Goal: Task Accomplishment & Management: Complete application form

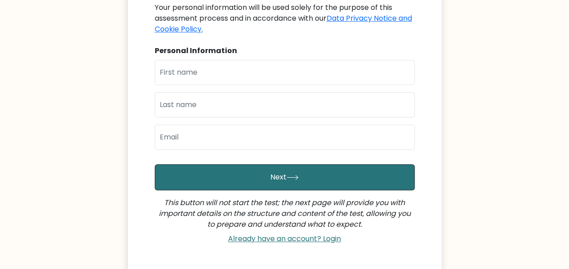
scroll to position [146, 0]
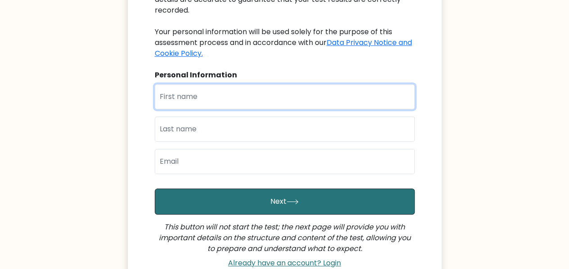
click at [250, 91] on input "text" at bounding box center [285, 96] width 260 height 25
type input "Meshack"
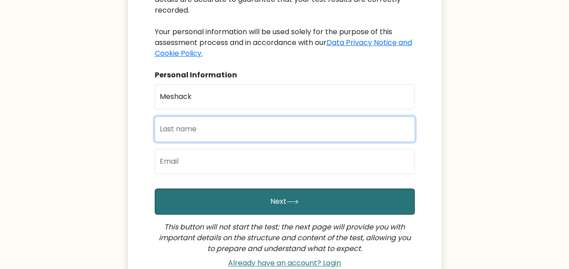
type input "Ndolo"
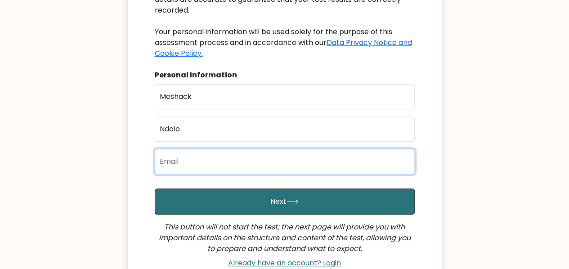
type input "meshackndolo0@gmail.com"
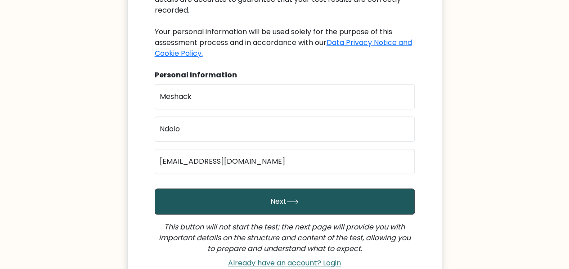
click at [259, 193] on button "Next" at bounding box center [285, 202] width 260 height 26
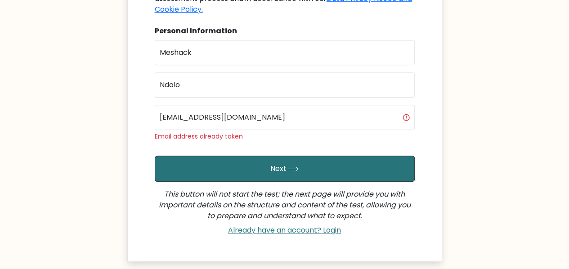
scroll to position [180, 0]
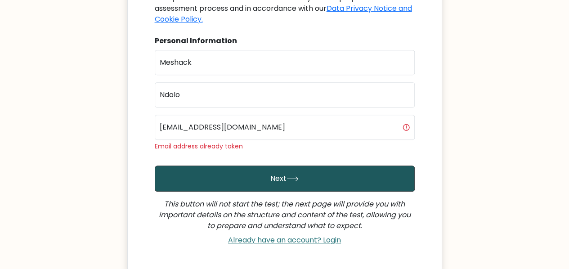
click at [283, 167] on button "Next" at bounding box center [285, 179] width 260 height 26
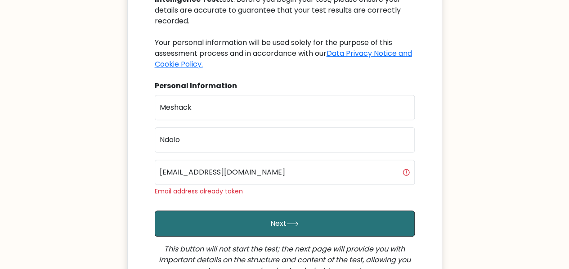
scroll to position [225, 0]
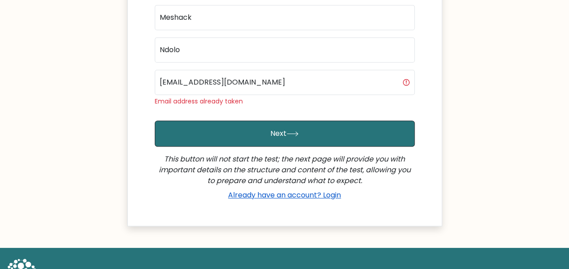
click at [306, 190] on link "Already have an account? Login" at bounding box center [285, 195] width 120 height 10
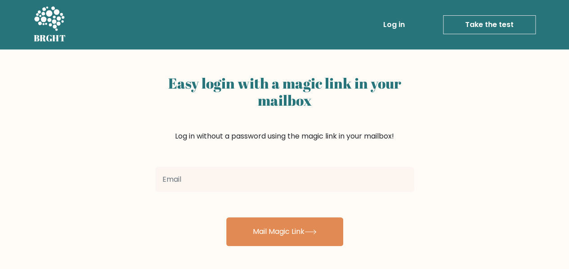
click at [299, 186] on input "email" at bounding box center [284, 179] width 259 height 25
type input "[EMAIL_ADDRESS][DOMAIN_NAME]"
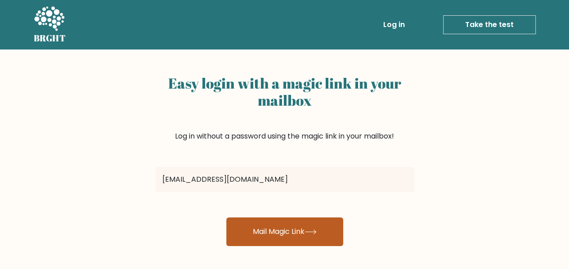
click at [284, 229] on button "Mail Magic Link" at bounding box center [284, 231] width 117 height 29
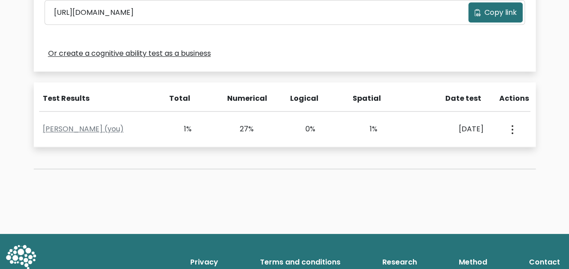
scroll to position [345, 0]
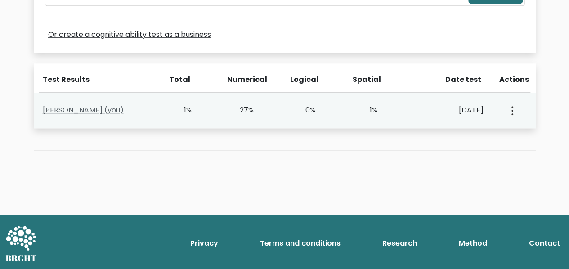
click at [81, 113] on link "Meshack Ndolo (you)" at bounding box center [83, 110] width 81 height 10
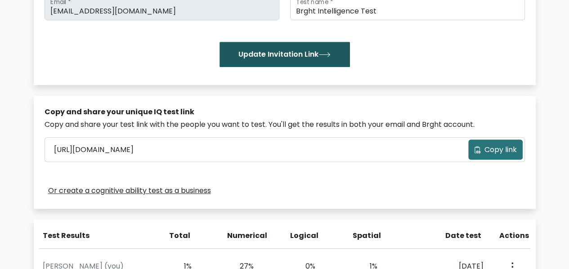
scroll to position [165, 0]
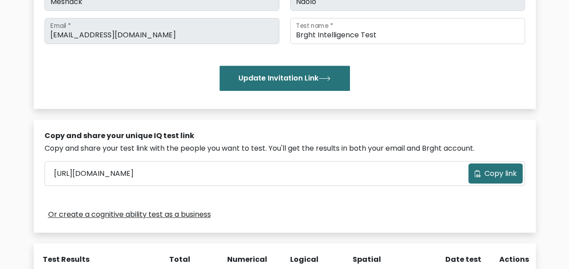
click at [504, 176] on span "Copy link" at bounding box center [501, 173] width 32 height 11
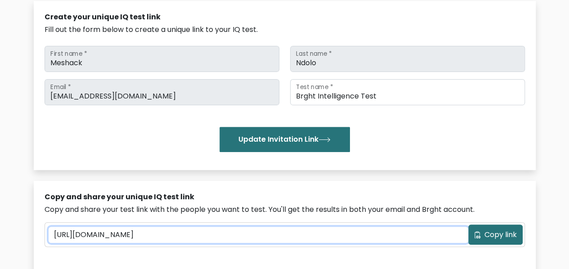
scroll to position [75, 0]
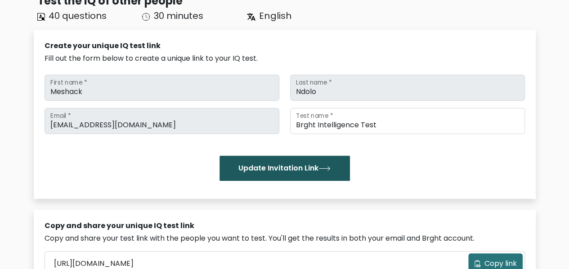
click at [285, 170] on button "Update Invitation Link" at bounding box center [285, 168] width 131 height 25
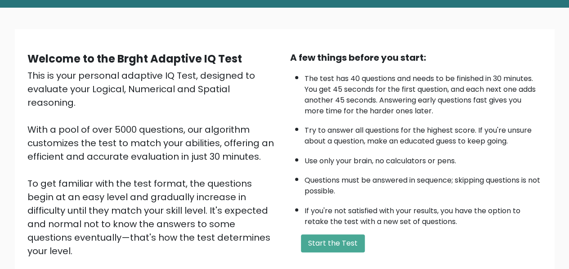
scroll to position [135, 0]
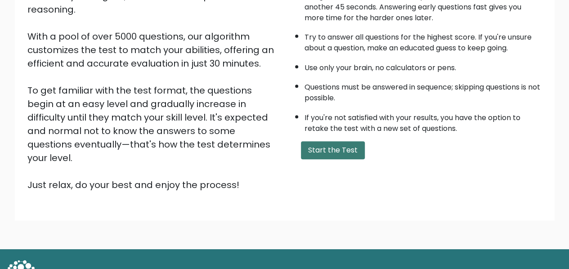
click at [332, 146] on button "Start the Test" at bounding box center [333, 150] width 64 height 18
click at [319, 149] on button "Start the Test" at bounding box center [333, 150] width 64 height 18
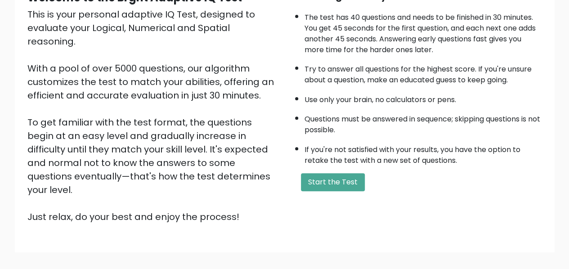
scroll to position [143, 0]
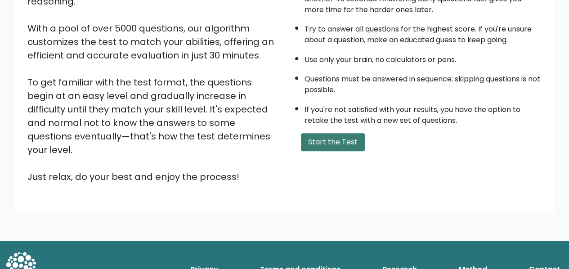
click at [333, 144] on button "Start the Test" at bounding box center [333, 142] width 64 height 18
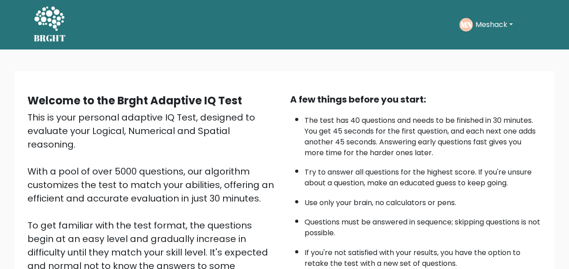
click at [484, 25] on button "Meshack" at bounding box center [494, 25] width 43 height 12
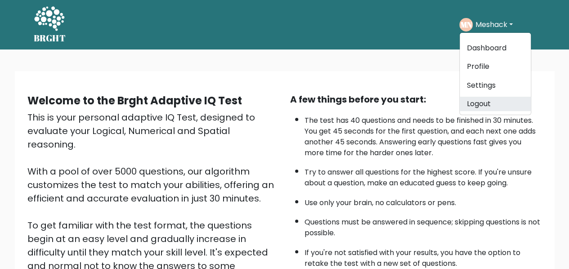
click at [488, 103] on link "Logout" at bounding box center [495, 104] width 71 height 14
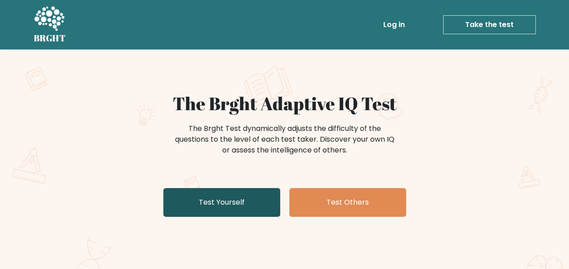
click at [228, 206] on link "Test Yourself" at bounding box center [221, 202] width 117 height 29
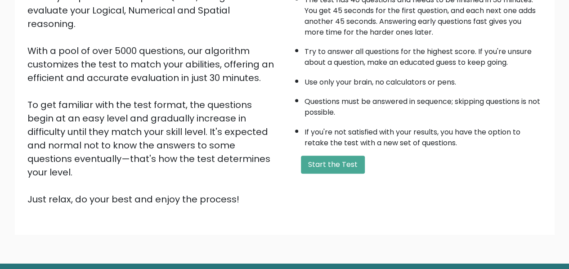
scroll to position [143, 0]
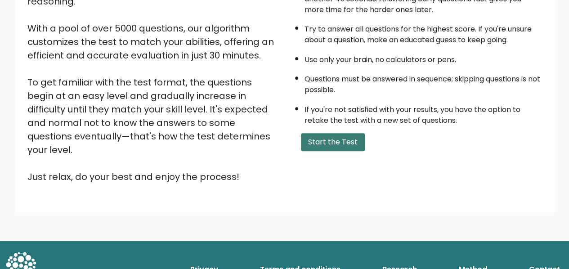
click at [343, 140] on button "Start the Test" at bounding box center [333, 142] width 64 height 18
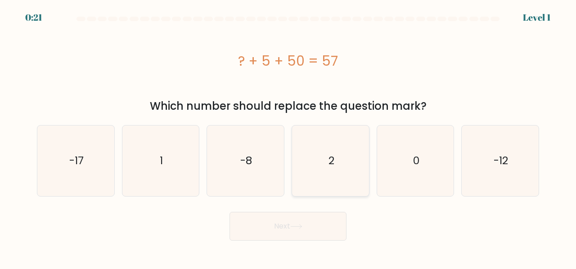
click at [329, 178] on icon "2" at bounding box center [330, 161] width 71 height 71
click at [288, 137] on input "d. 2" at bounding box center [288, 136] width 0 height 2
radio input "true"
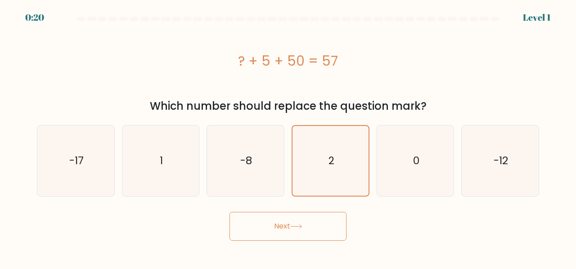
click at [302, 231] on button "Next" at bounding box center [288, 226] width 117 height 29
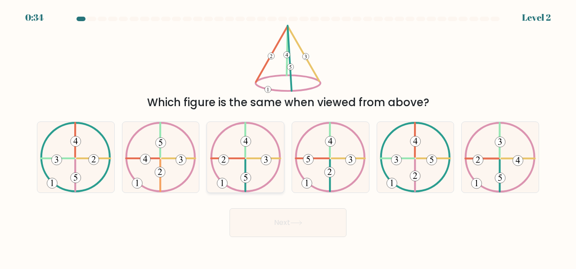
click at [252, 169] on icon at bounding box center [245, 157] width 71 height 71
click at [288, 137] on input "c." at bounding box center [288, 136] width 0 height 2
radio input "true"
click at [283, 222] on button "Next" at bounding box center [288, 222] width 117 height 29
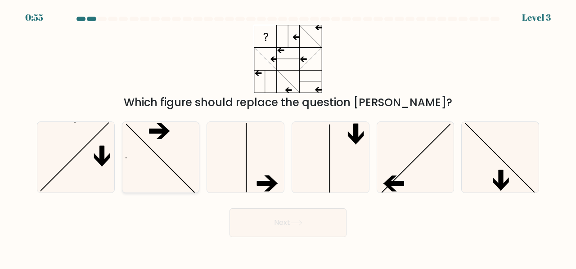
click at [143, 158] on icon at bounding box center [161, 157] width 71 height 71
click at [288, 137] on input "b." at bounding box center [288, 136] width 0 height 2
radio input "true"
click at [284, 227] on button "Next" at bounding box center [288, 222] width 117 height 29
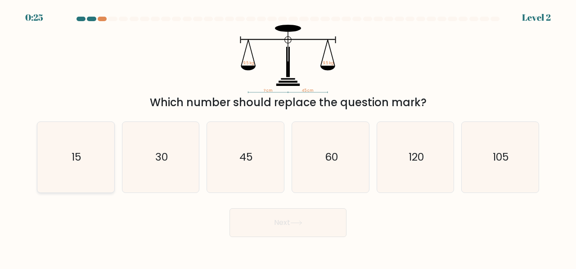
click at [90, 178] on icon "15" at bounding box center [76, 157] width 71 height 71
click at [288, 137] on input "a. 15" at bounding box center [288, 136] width 0 height 2
radio input "true"
click at [294, 223] on icon at bounding box center [296, 223] width 11 height 4
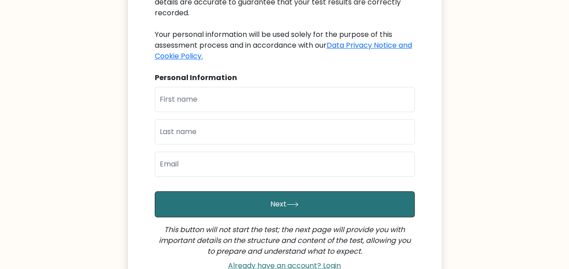
scroll to position [135, 0]
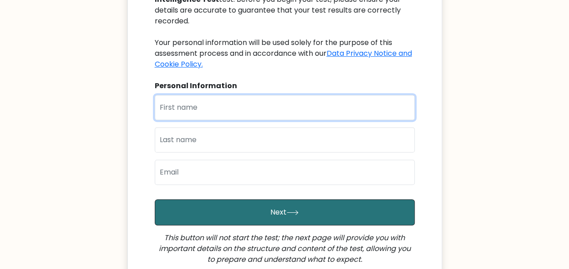
click at [277, 100] on input "text" at bounding box center [285, 107] width 260 height 25
type input "Meshack"
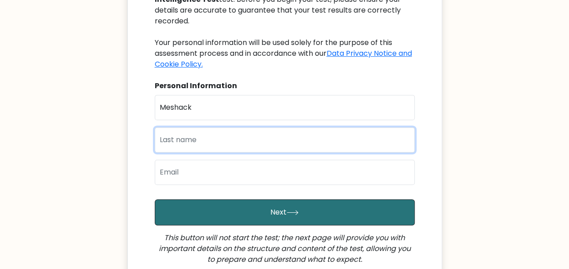
type input "Ndolo"
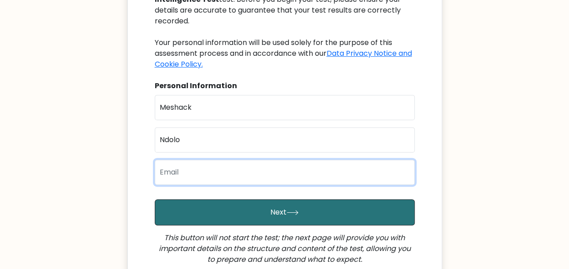
type input "[EMAIL_ADDRESS][DOMAIN_NAME]"
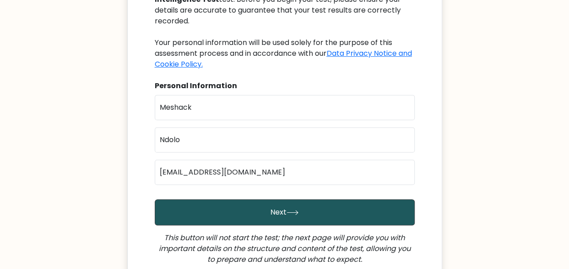
click at [248, 199] on button "Next" at bounding box center [285, 212] width 260 height 26
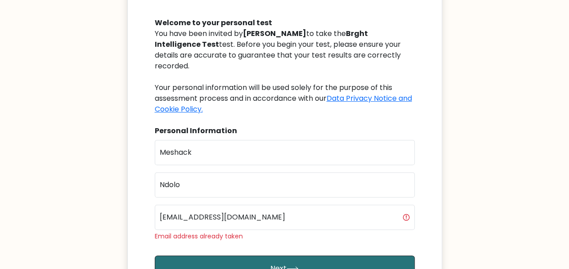
scroll to position [135, 0]
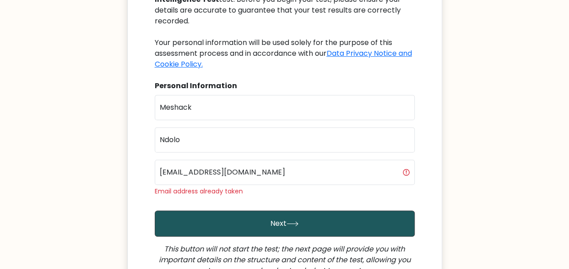
click at [279, 216] on button "Next" at bounding box center [285, 224] width 260 height 26
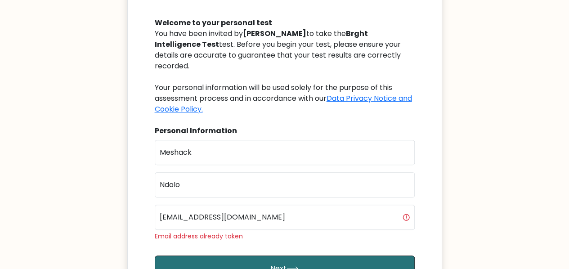
scroll to position [225, 0]
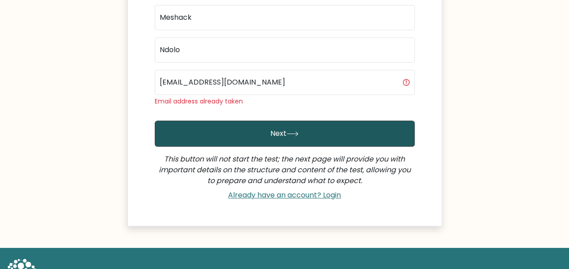
click at [278, 121] on button "Next" at bounding box center [285, 134] width 260 height 26
